Goal: Transaction & Acquisition: Purchase product/service

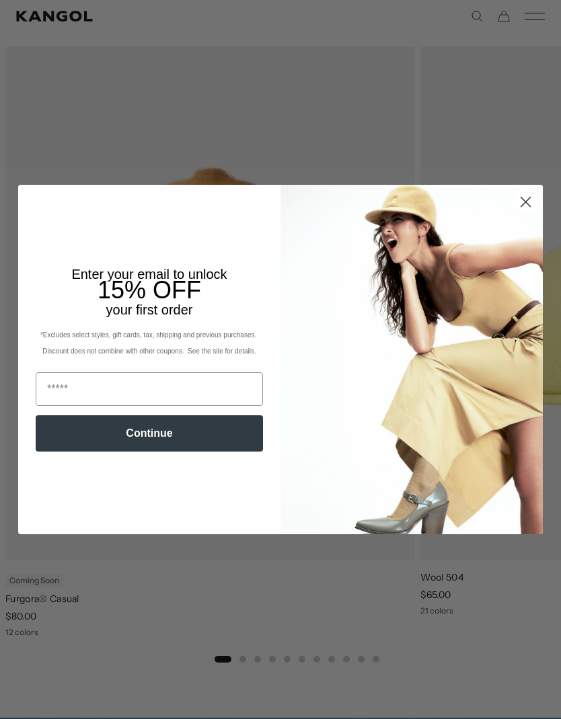
scroll to position [791, 0]
click at [529, 206] on icon "Close dialog" at bounding box center [525, 201] width 9 height 9
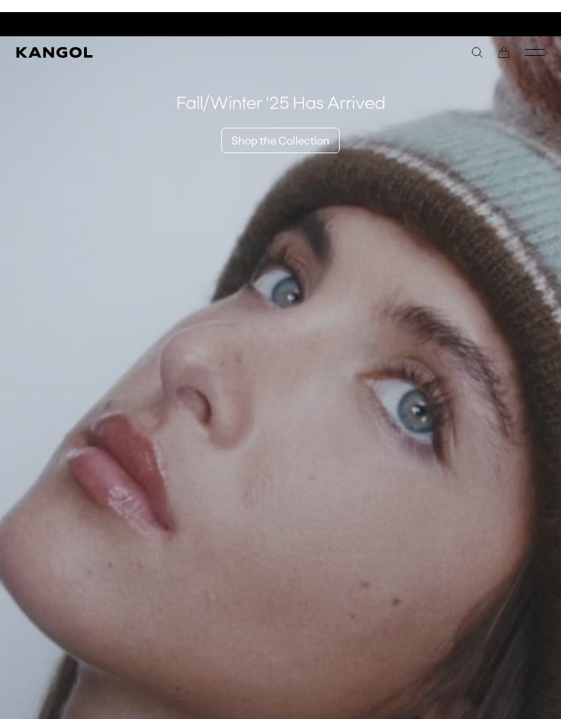
scroll to position [0, 277]
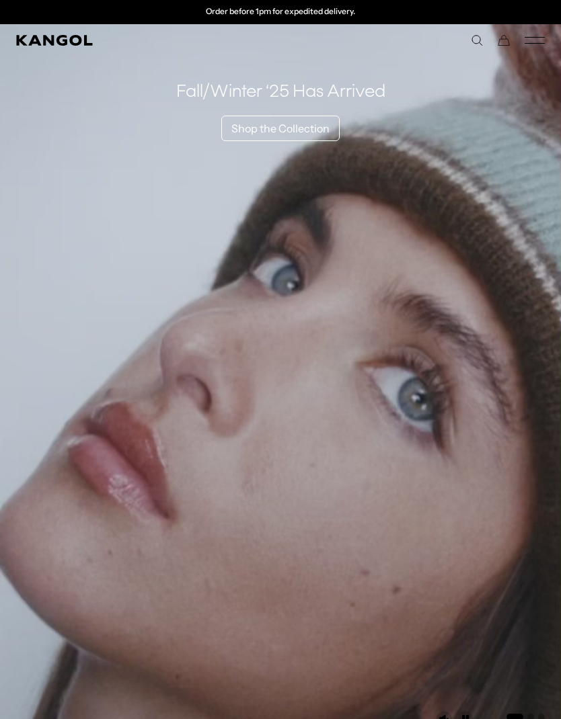
click at [528, 42] on icon "Mobile Menu" at bounding box center [534, 40] width 20 height 12
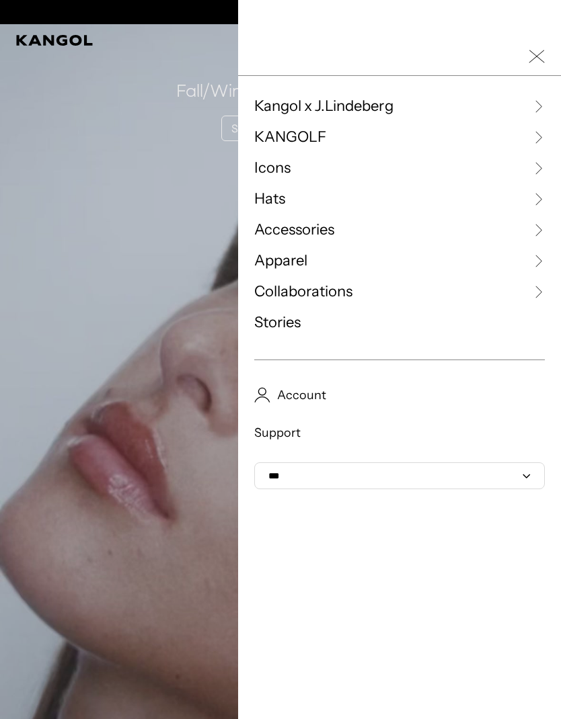
scroll to position [0, 0]
click at [533, 205] on icon at bounding box center [537, 198] width 13 height 13
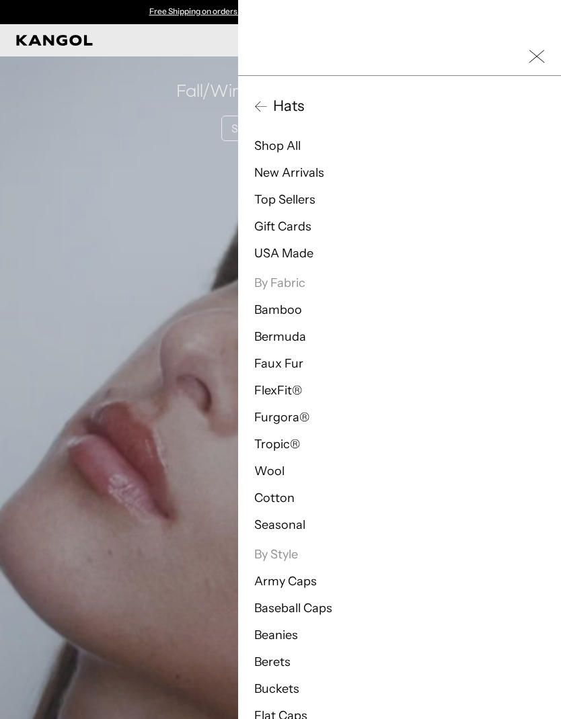
click at [292, 495] on link "Cotton" at bounding box center [274, 498] width 40 height 15
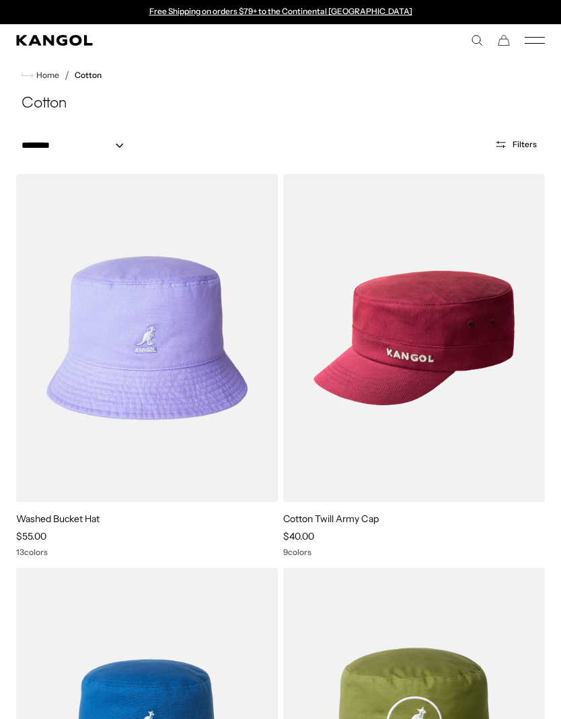
click at [532, 37] on rect "Mobile Menu" at bounding box center [534, 37] width 20 height 1
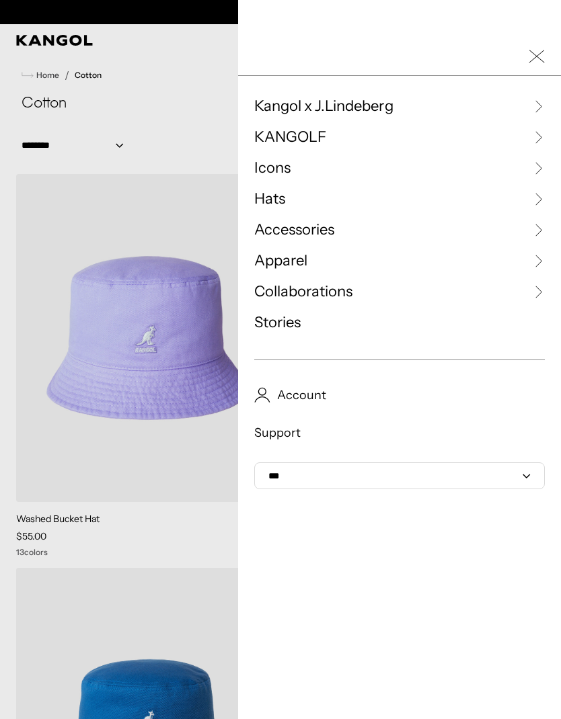
scroll to position [0, 277]
click at [537, 202] on icon at bounding box center [537, 198] width 13 height 13
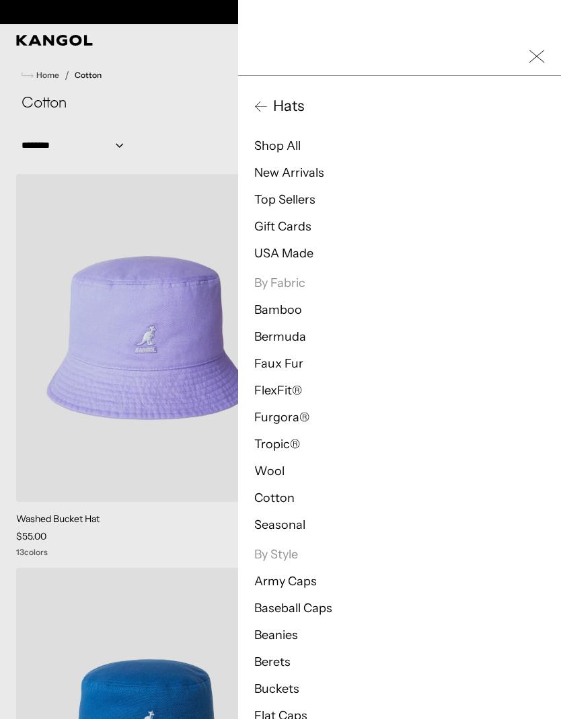
scroll to position [0, 0]
click at [296, 151] on link "Shop All" at bounding box center [277, 145] width 46 height 15
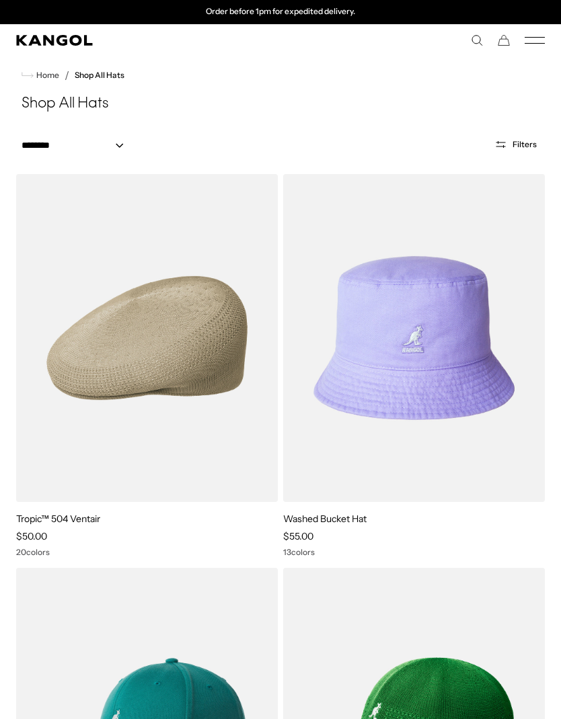
click at [0, 0] on img at bounding box center [0, 0] width 0 height 0
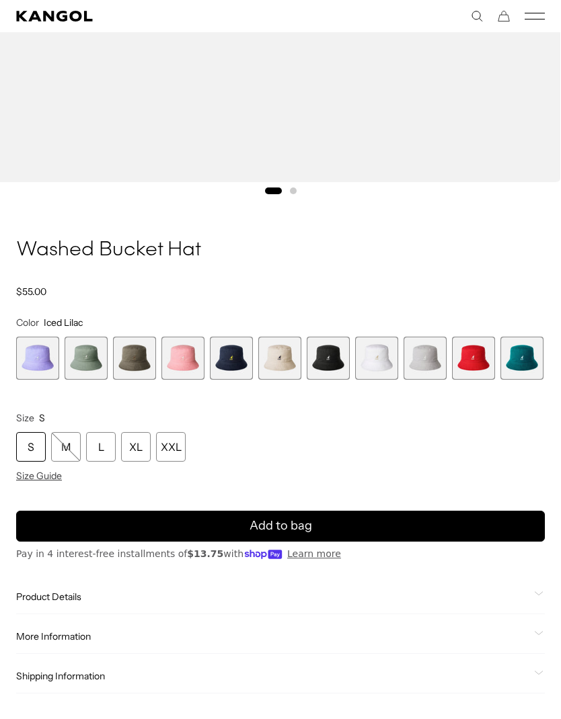
scroll to position [0, 277]
click at [66, 445] on div "M" at bounding box center [66, 447] width 30 height 30
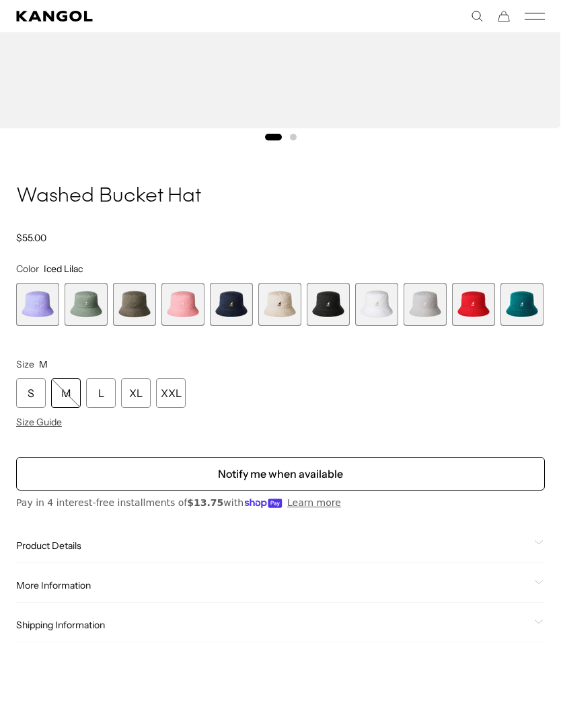
click at [78, 294] on span "2 of 13" at bounding box center [86, 304] width 43 height 43
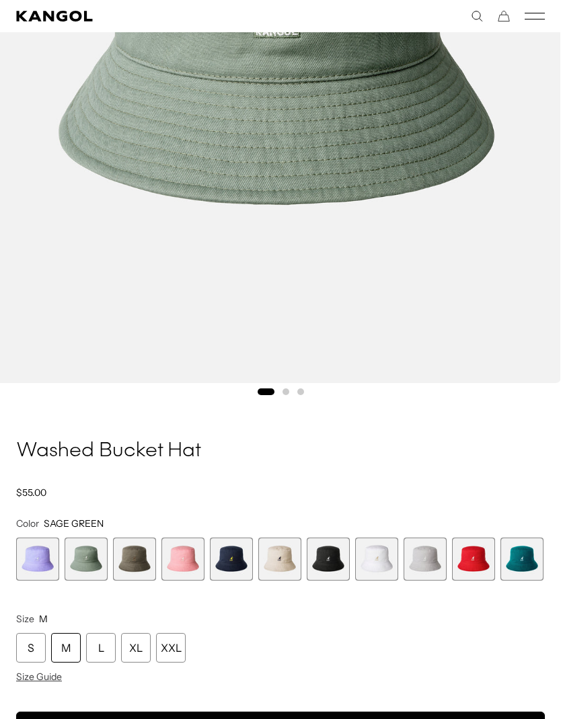
scroll to position [0, 277]
click at [141, 561] on span "3 of 13" at bounding box center [134, 559] width 43 height 43
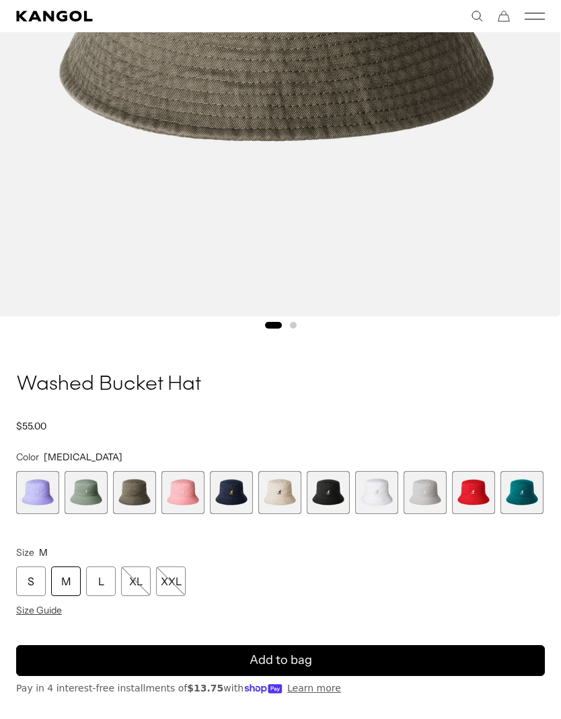
scroll to position [0, 277]
click at [228, 498] on span "5 of 13" at bounding box center [231, 492] width 43 height 43
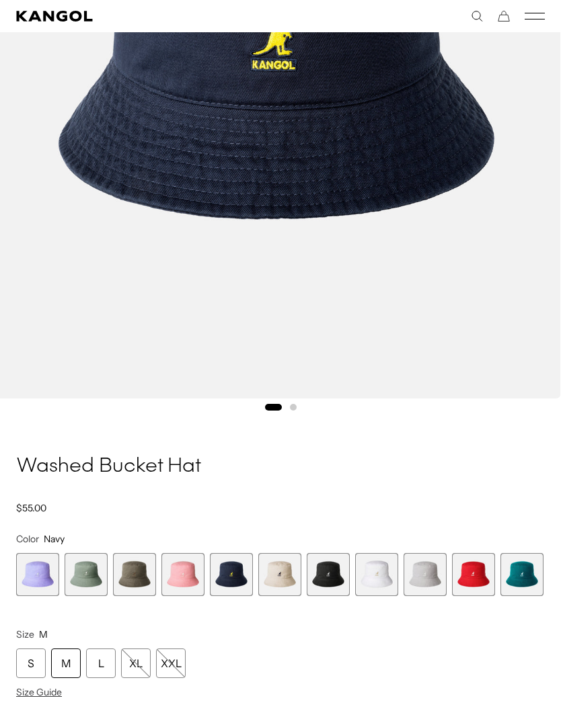
click at [383, 576] on span "8 of 13" at bounding box center [376, 574] width 43 height 43
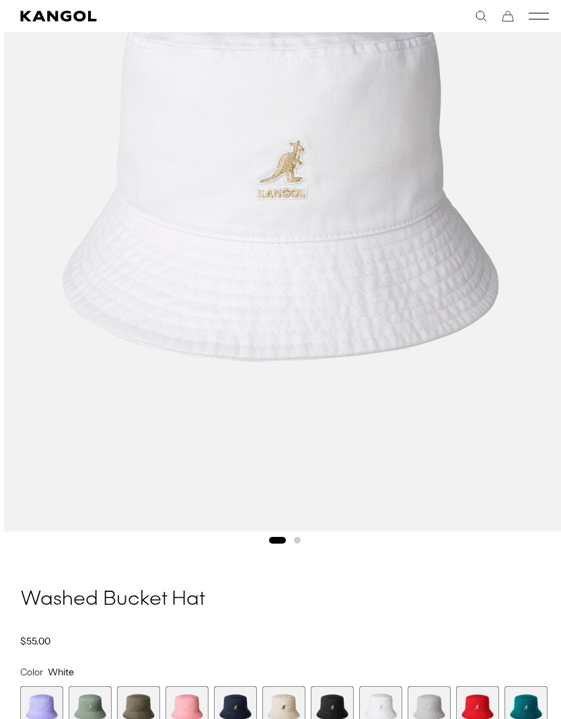
scroll to position [0, 277]
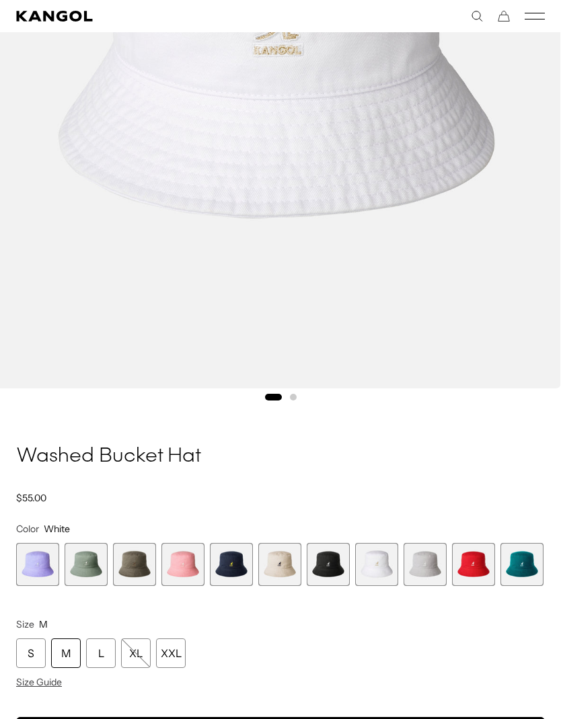
click at [430, 572] on span "9 of 13" at bounding box center [424, 564] width 43 height 43
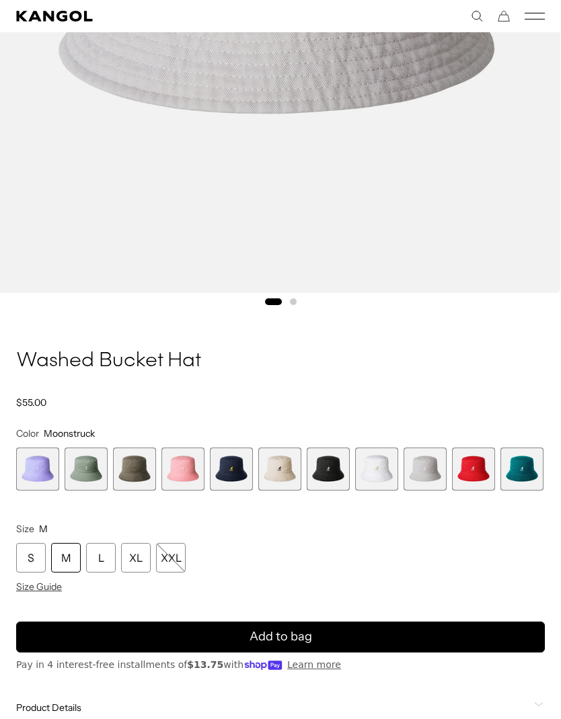
click at [138, 476] on span "3 of 13" at bounding box center [134, 469] width 43 height 43
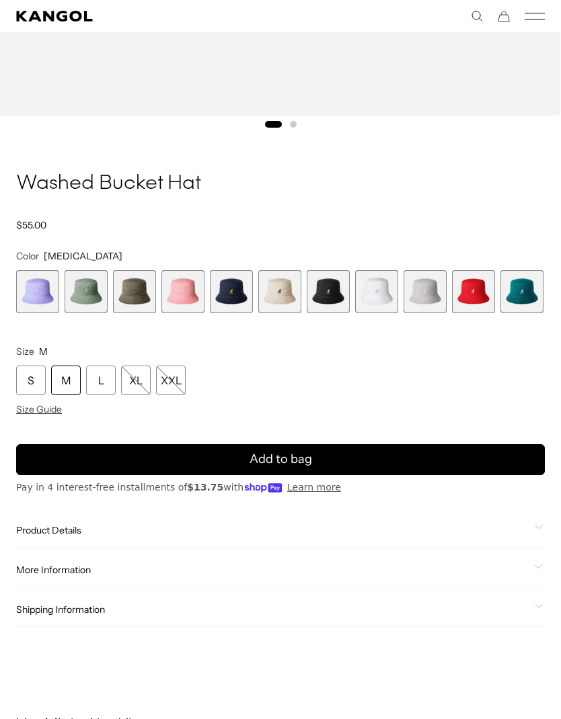
click at [62, 381] on div "M" at bounding box center [66, 381] width 30 height 30
click at [67, 376] on div "M" at bounding box center [66, 381] width 30 height 30
click at [328, 454] on button "Add to bag" at bounding box center [280, 459] width 528 height 31
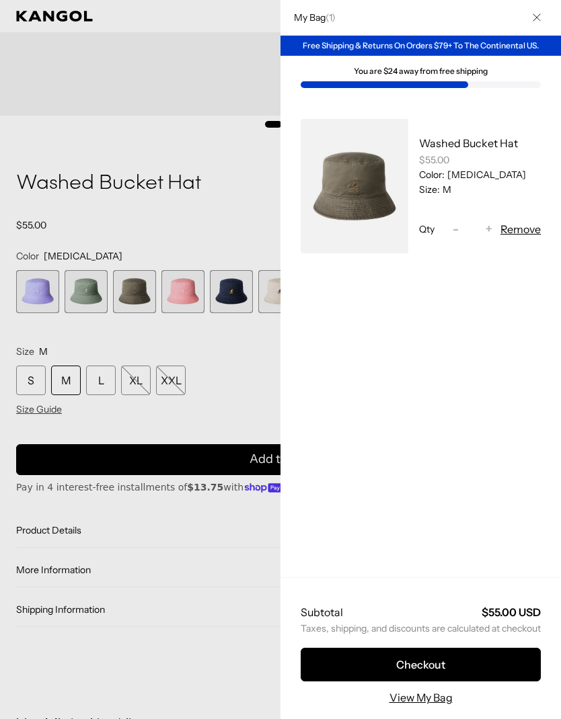
click at [49, 380] on div at bounding box center [280, 359] width 561 height 719
